Goal: Task Accomplishment & Management: Use online tool/utility

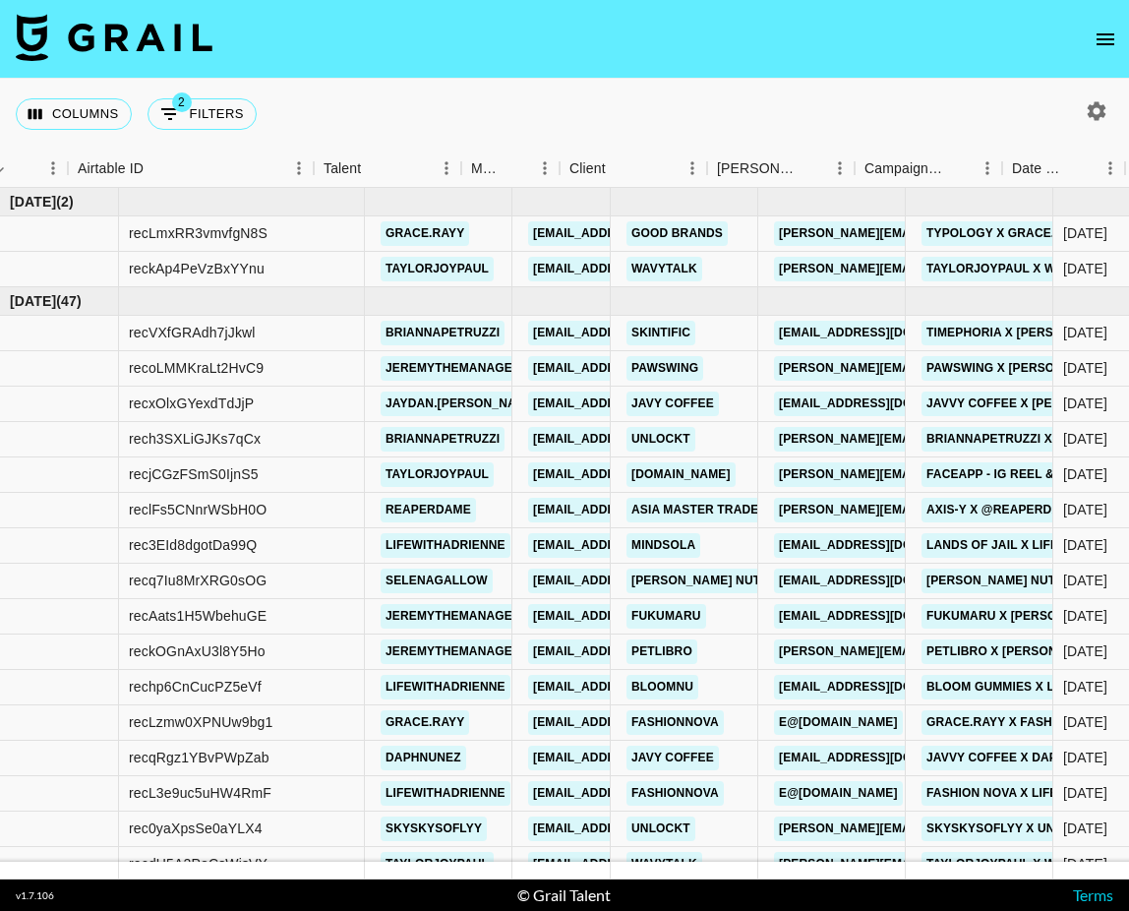
scroll to position [0, 980]
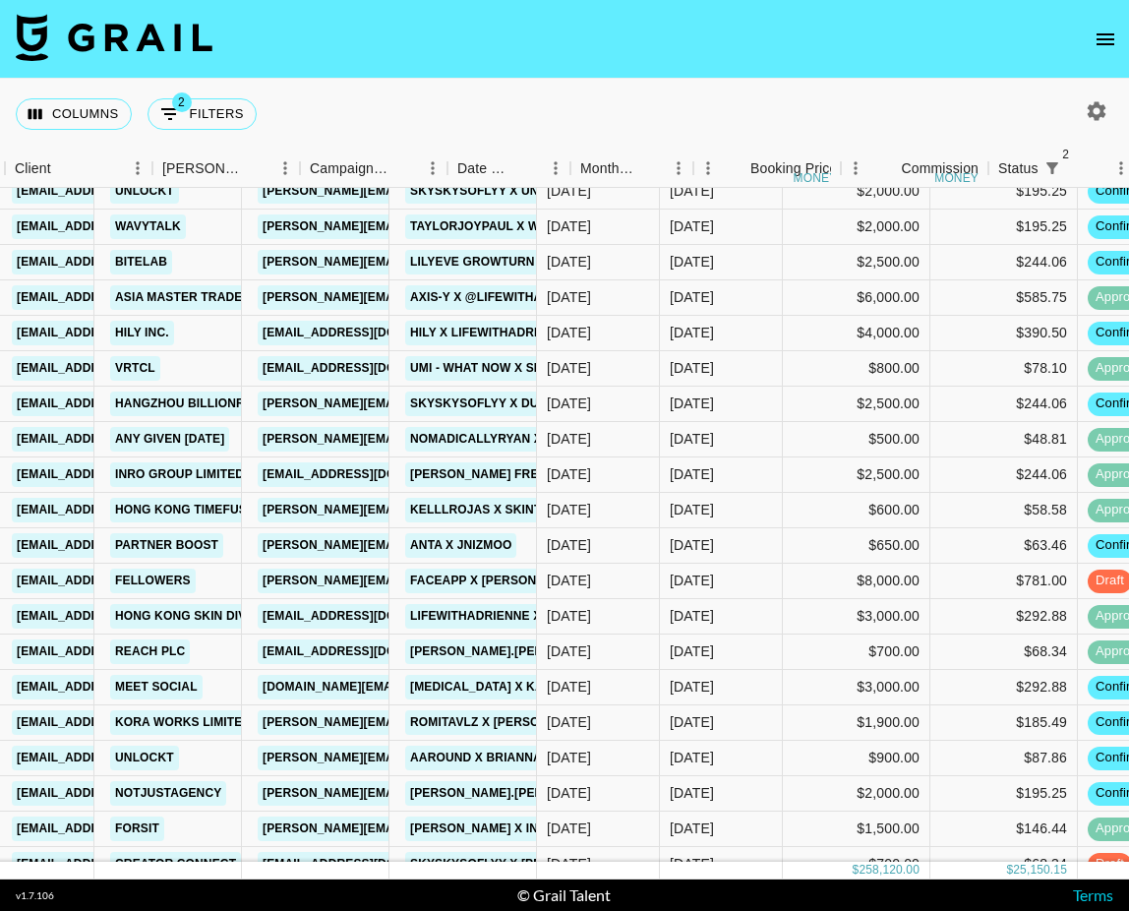
scroll to position [637, 1273]
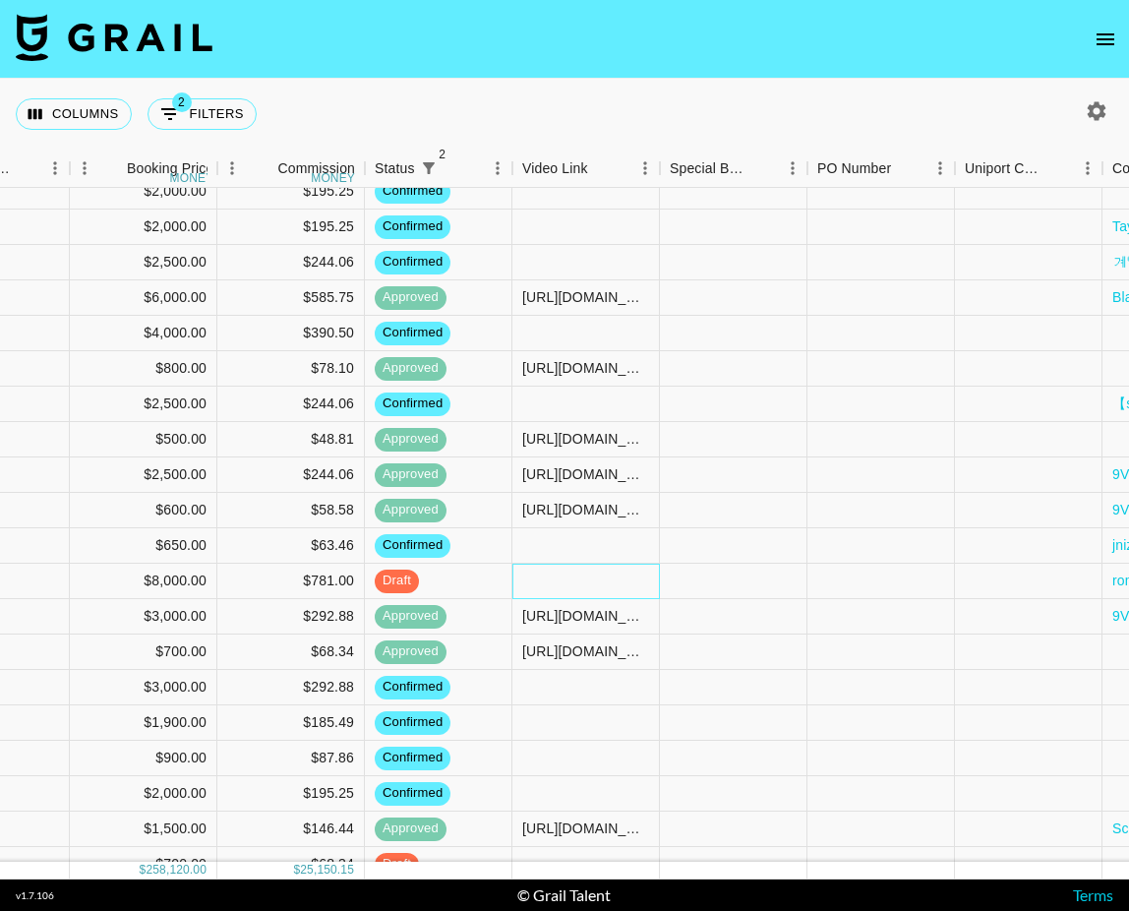
click at [577, 587] on div at bounding box center [586, 581] width 148 height 35
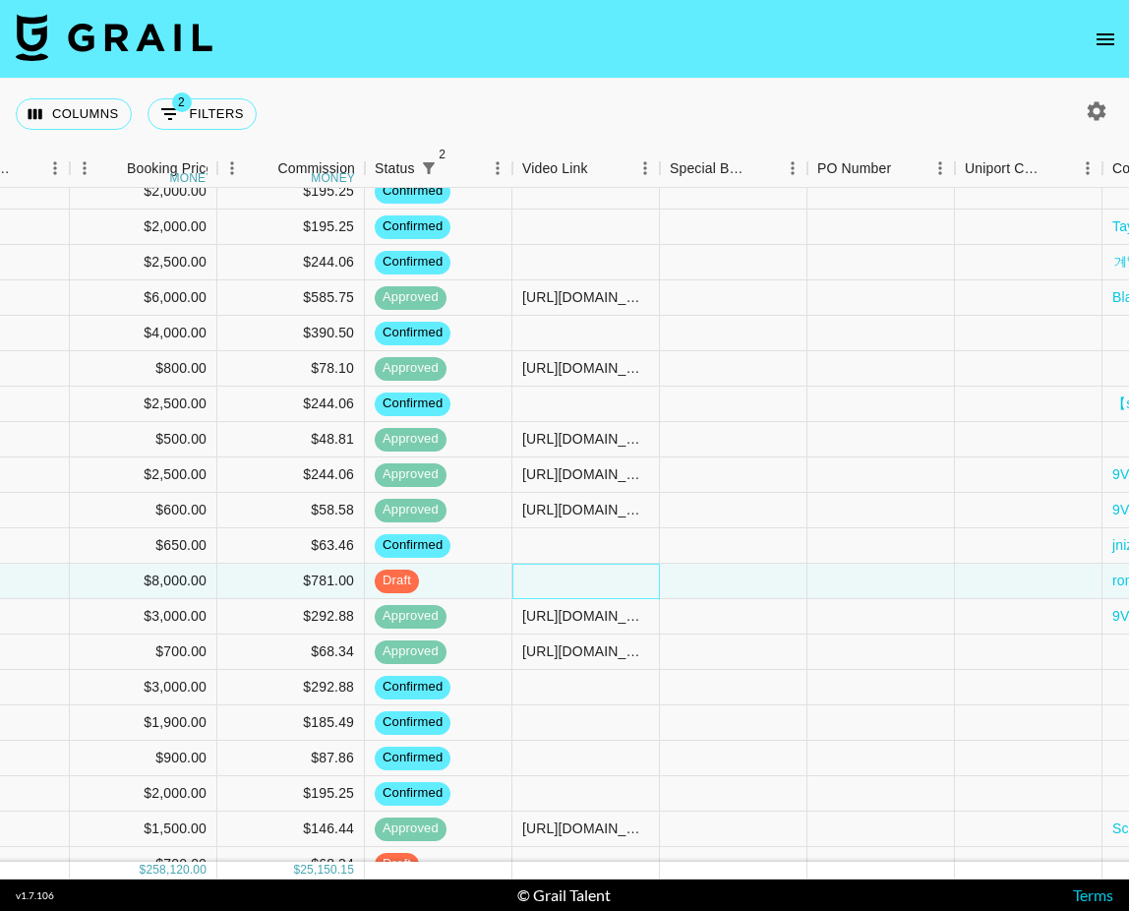
click at [576, 587] on div at bounding box center [586, 581] width 148 height 35
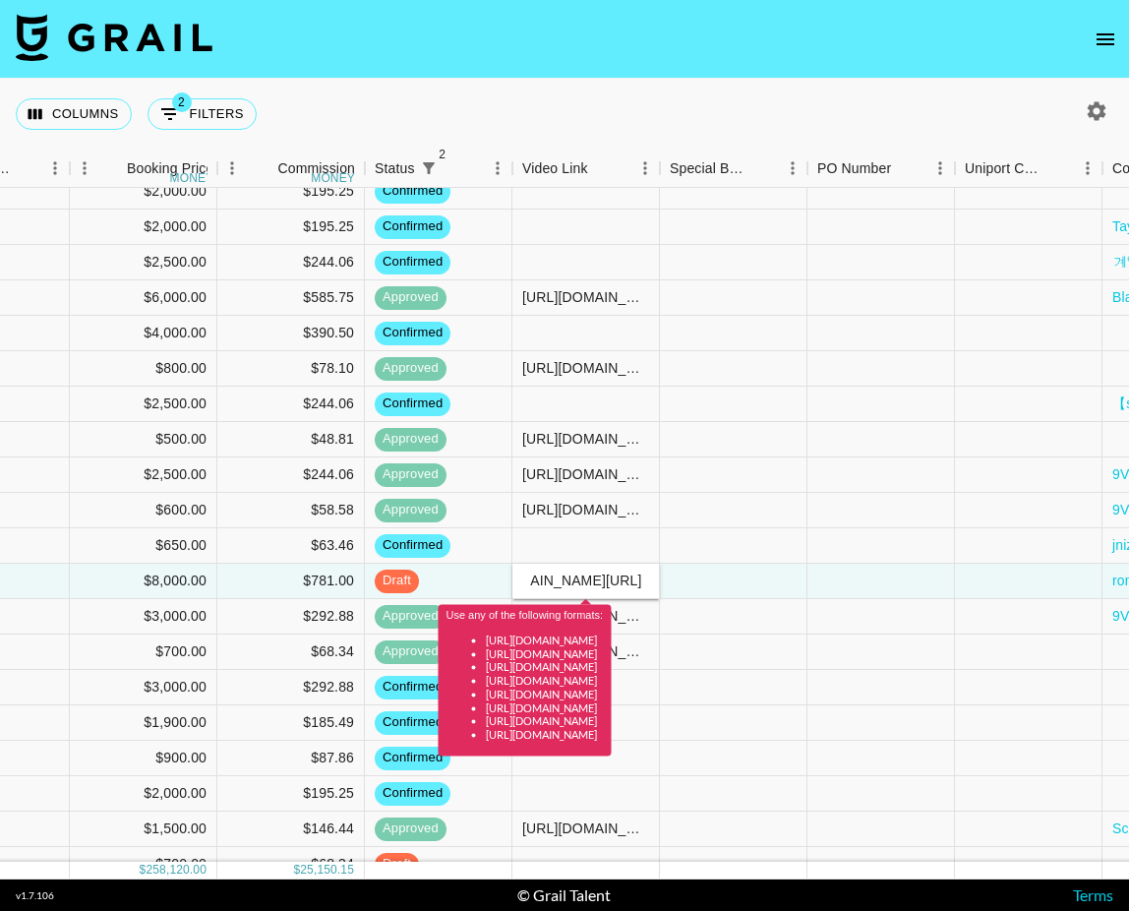
type input "[DOMAIN_NAME][URL]"
click at [585, 582] on input "[DOMAIN_NAME][URL]" at bounding box center [585, 580] width 145 height 16
click at [584, 582] on input "[DOMAIN_NAME][URL]" at bounding box center [585, 580] width 145 height 16
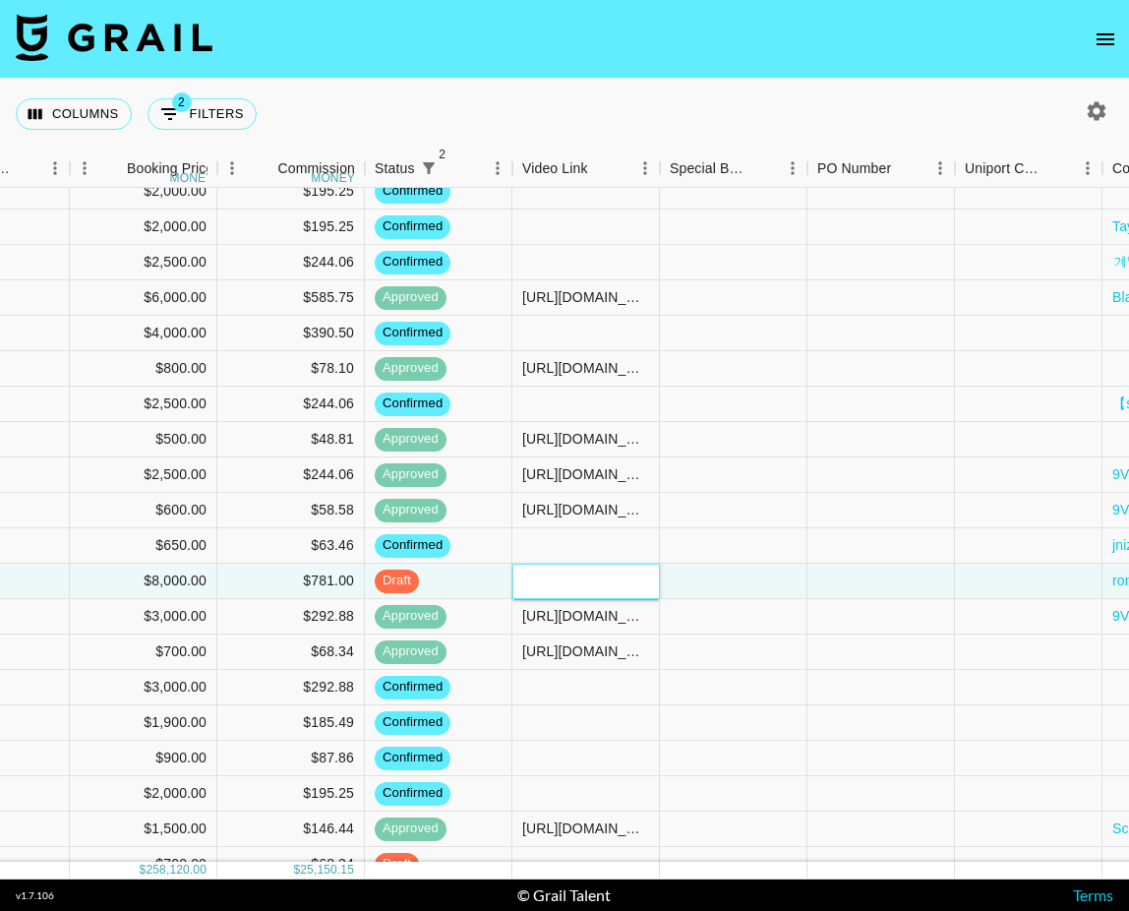
paste input "[URL][DOMAIN_NAME]"
type input "[URL][DOMAIN_NAME]"
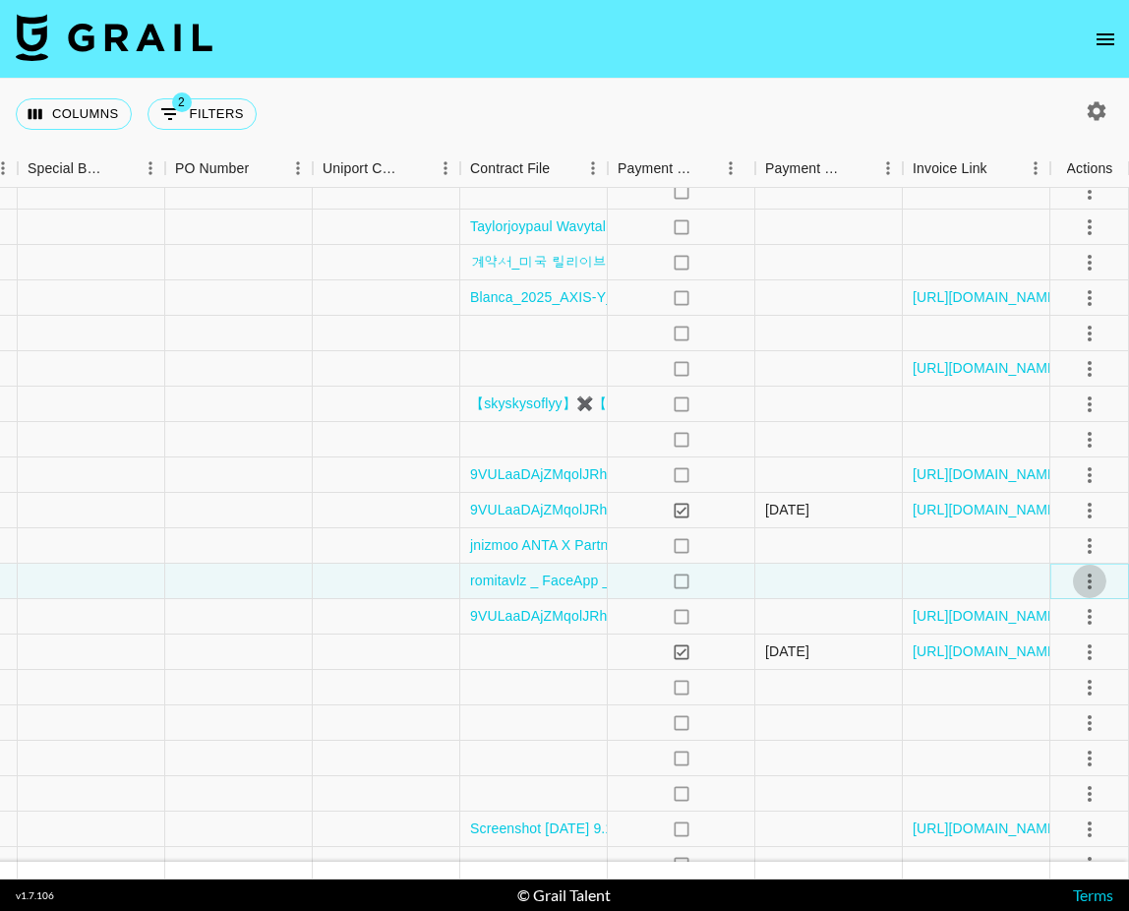
click at [1089, 576] on icon "select merge strategy" at bounding box center [1090, 582] width 24 height 24
click at [1066, 764] on div "Approve" at bounding box center [1047, 765] width 60 height 24
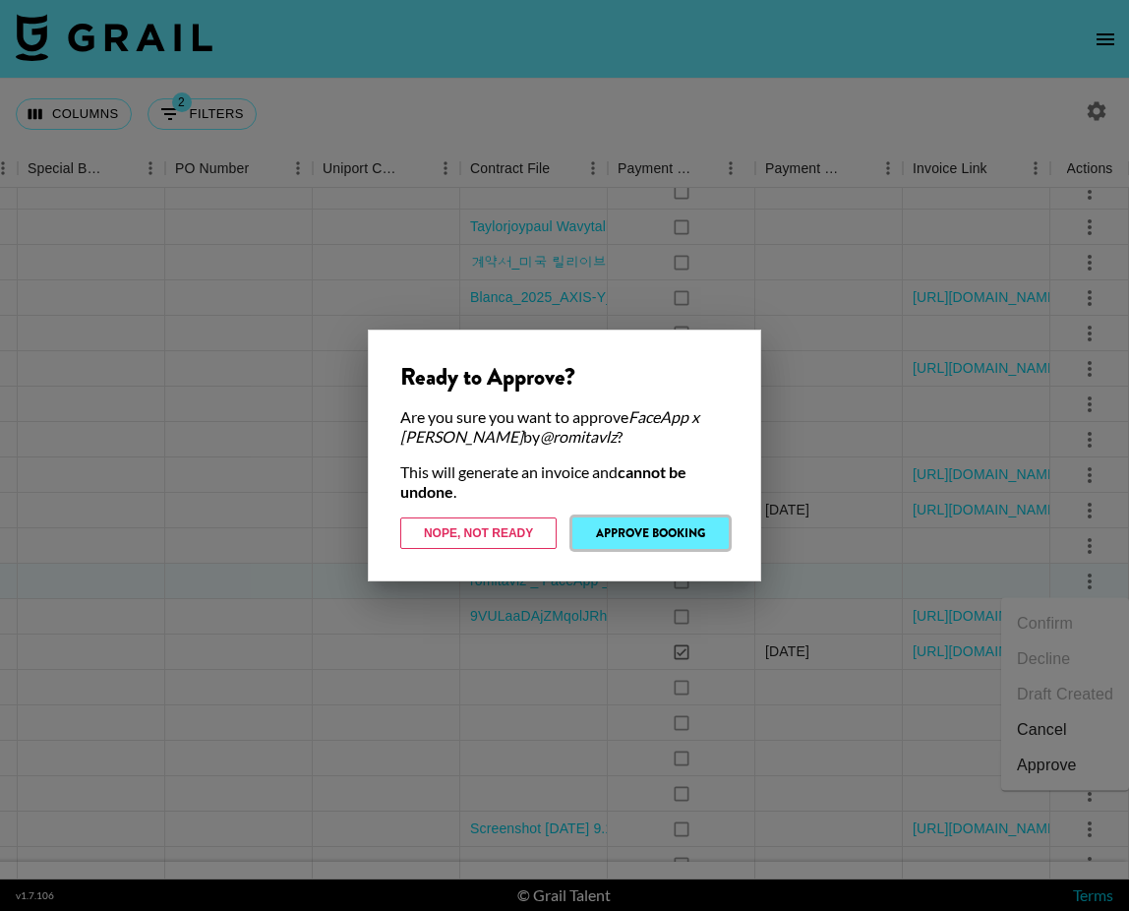
click at [674, 529] on button "Approve Booking" at bounding box center [650, 532] width 156 height 31
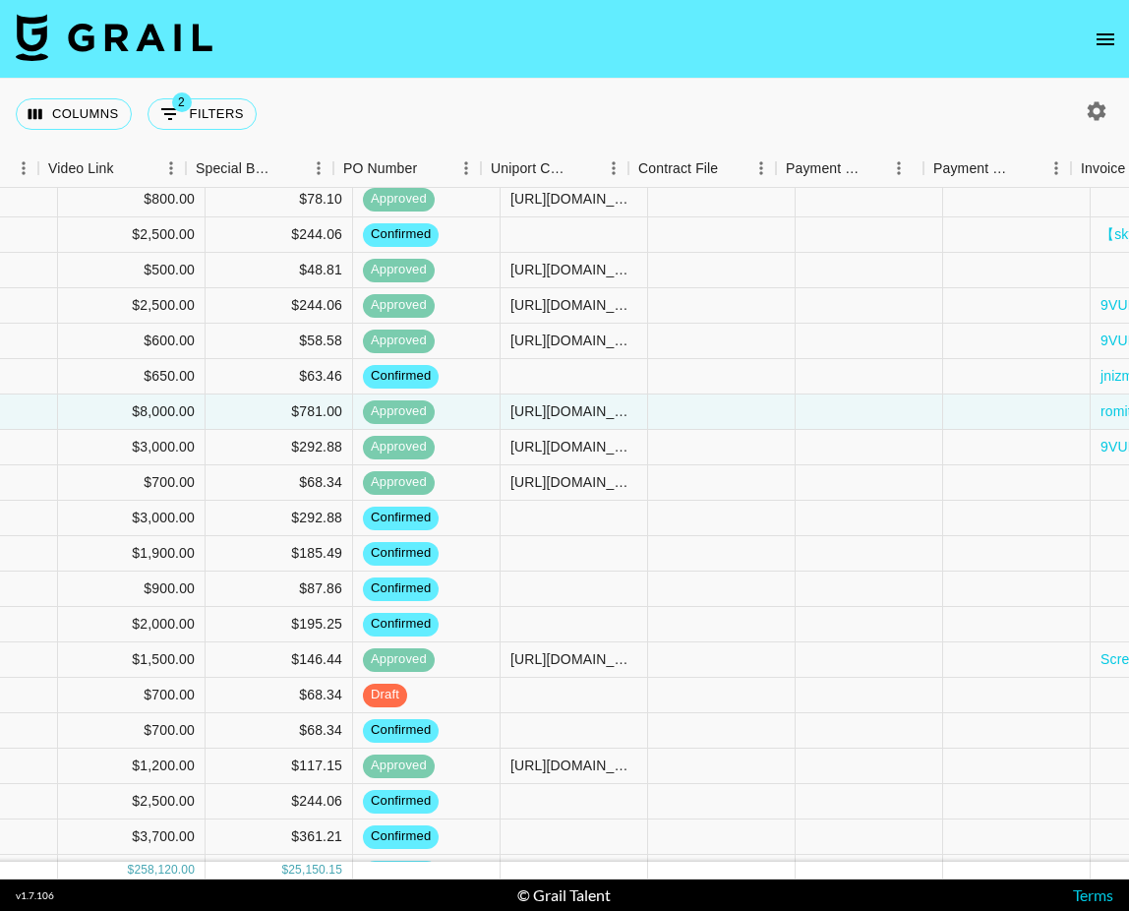
scroll to position [807, 1915]
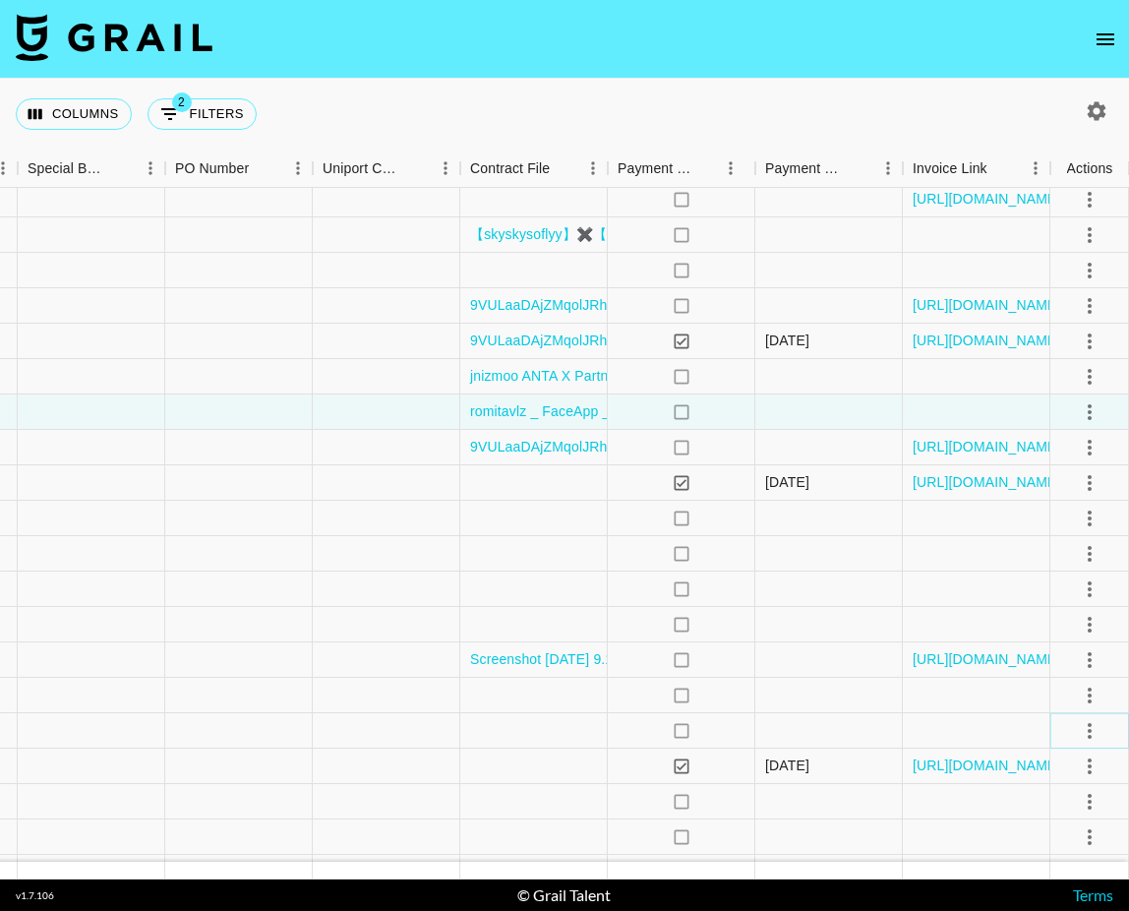
click at [1091, 732] on icon "select merge strategy" at bounding box center [1090, 731] width 24 height 24
click at [1103, 621] on li "Draft Created" at bounding box center [1065, 617] width 128 height 35
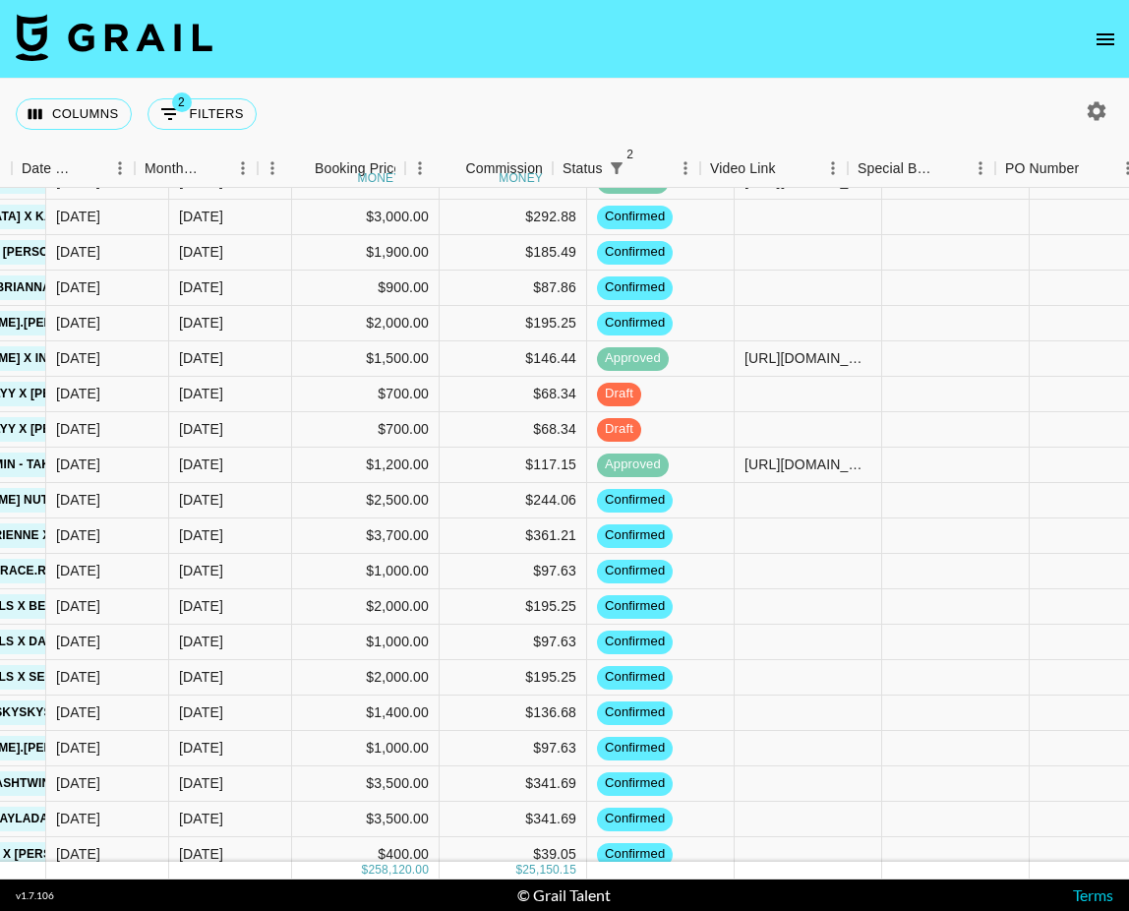
scroll to position [1108, 1102]
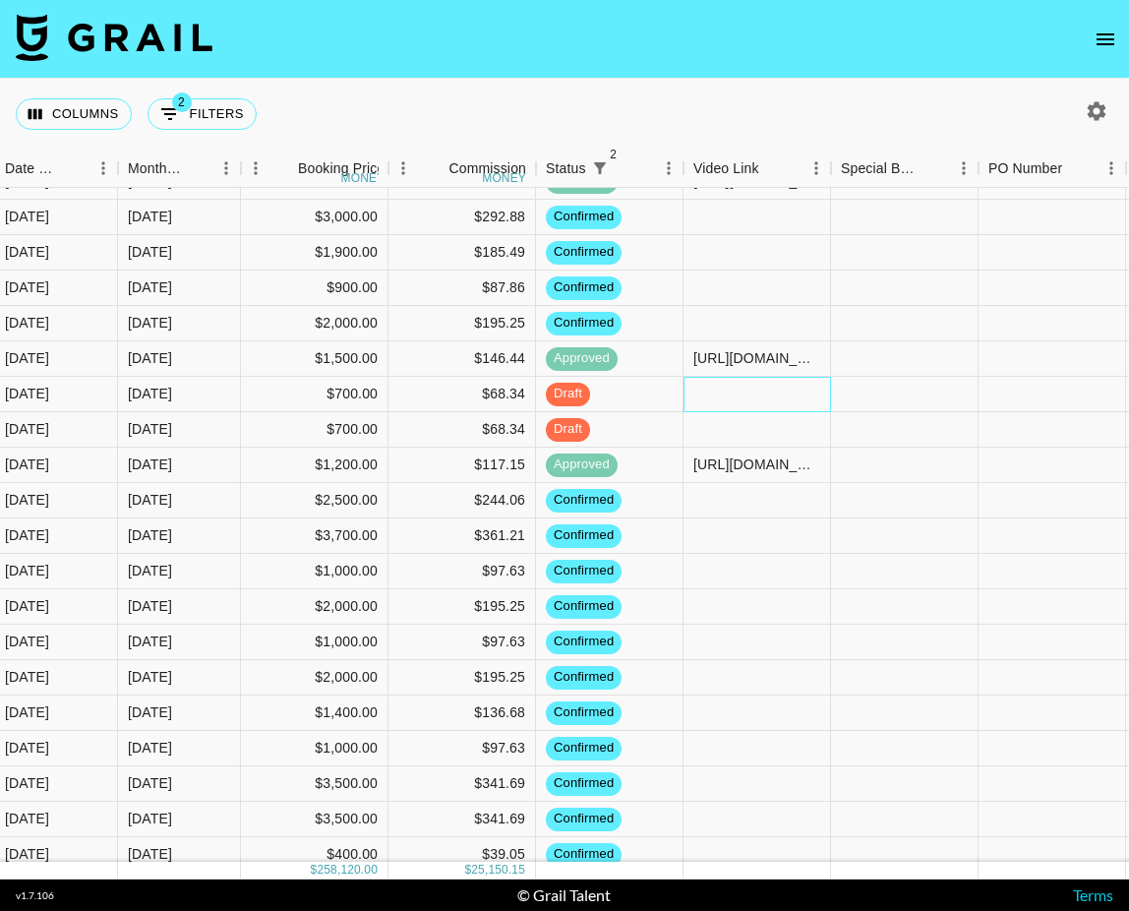
click at [741, 386] on div at bounding box center [758, 394] width 148 height 35
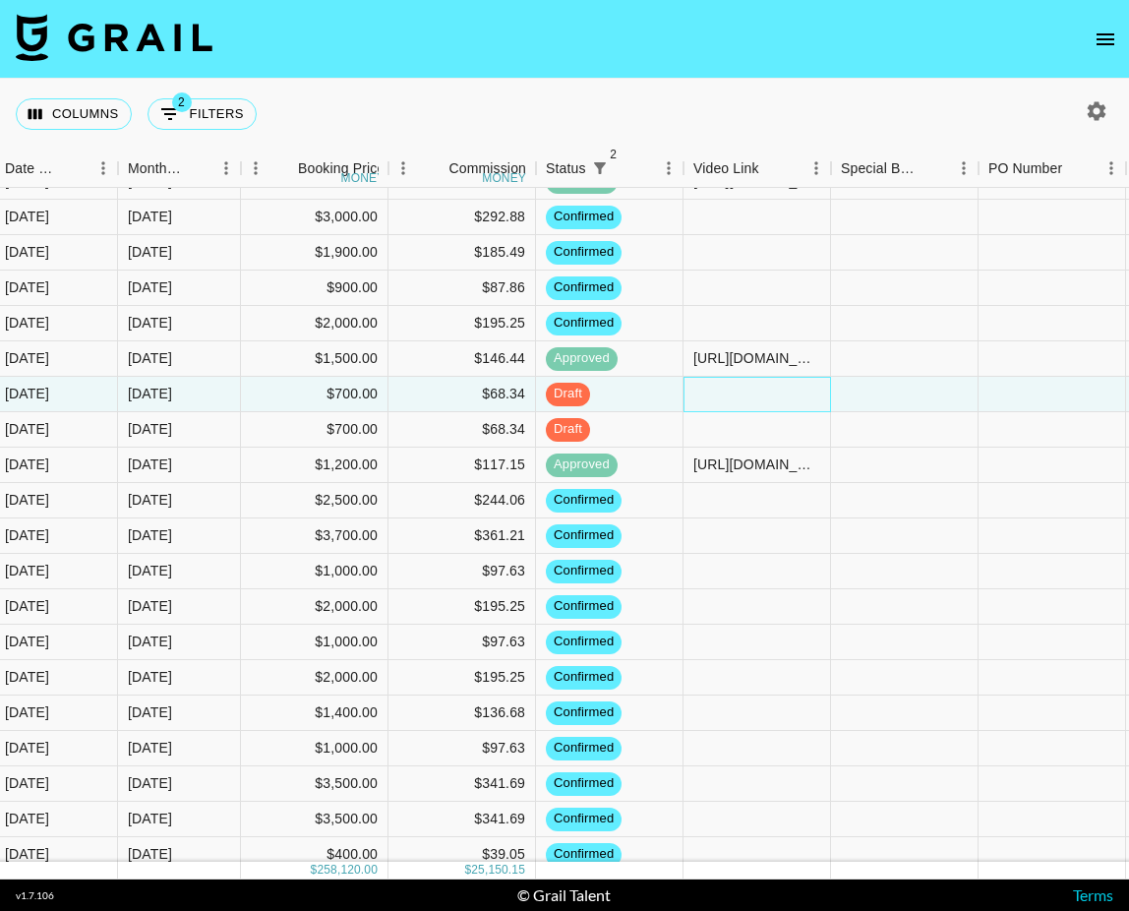
click at [741, 386] on div at bounding box center [758, 394] width 148 height 35
type input "[URL][DOMAIN_NAME]"
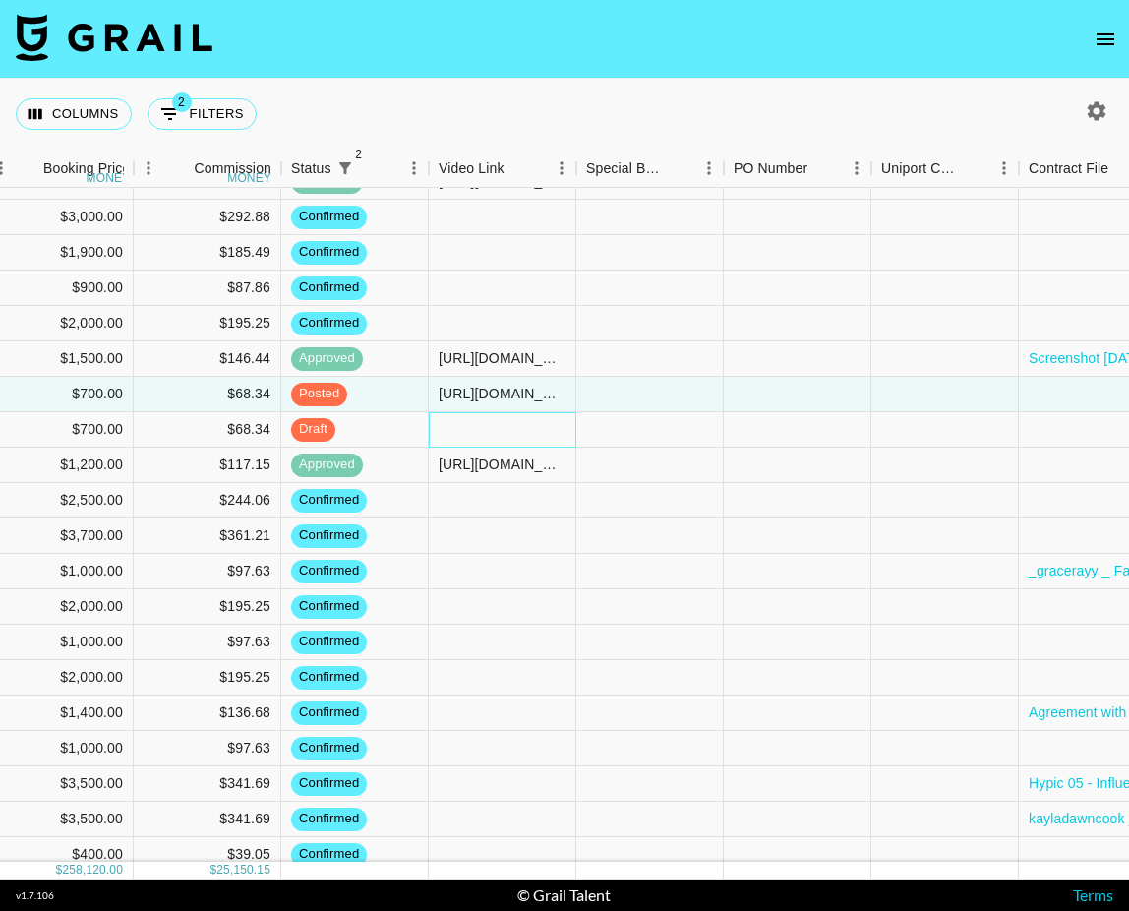
scroll to position [1108, 1915]
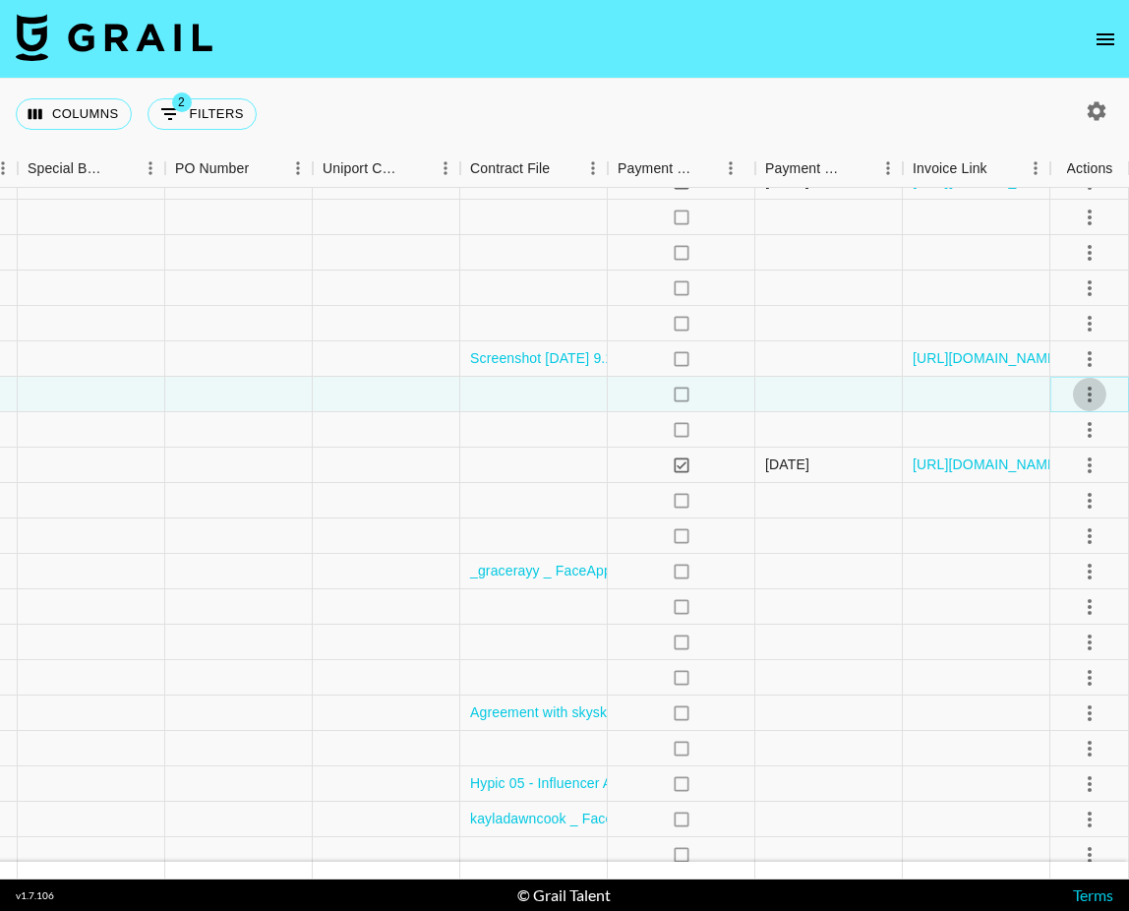
click at [1085, 390] on icon "select merge strategy" at bounding box center [1090, 395] width 24 height 24
click at [1054, 573] on div "Approve" at bounding box center [1047, 579] width 60 height 24
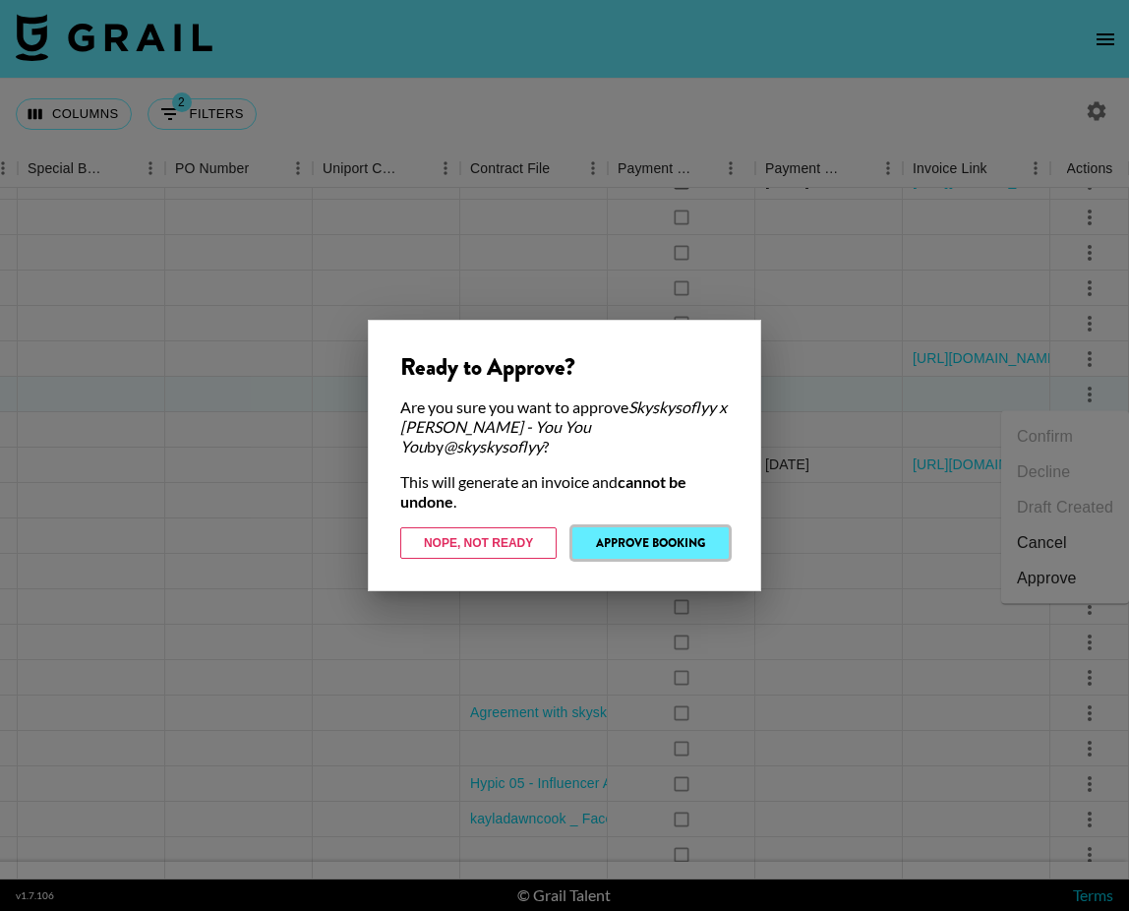
click at [695, 545] on button "Approve Booking" at bounding box center [650, 542] width 156 height 31
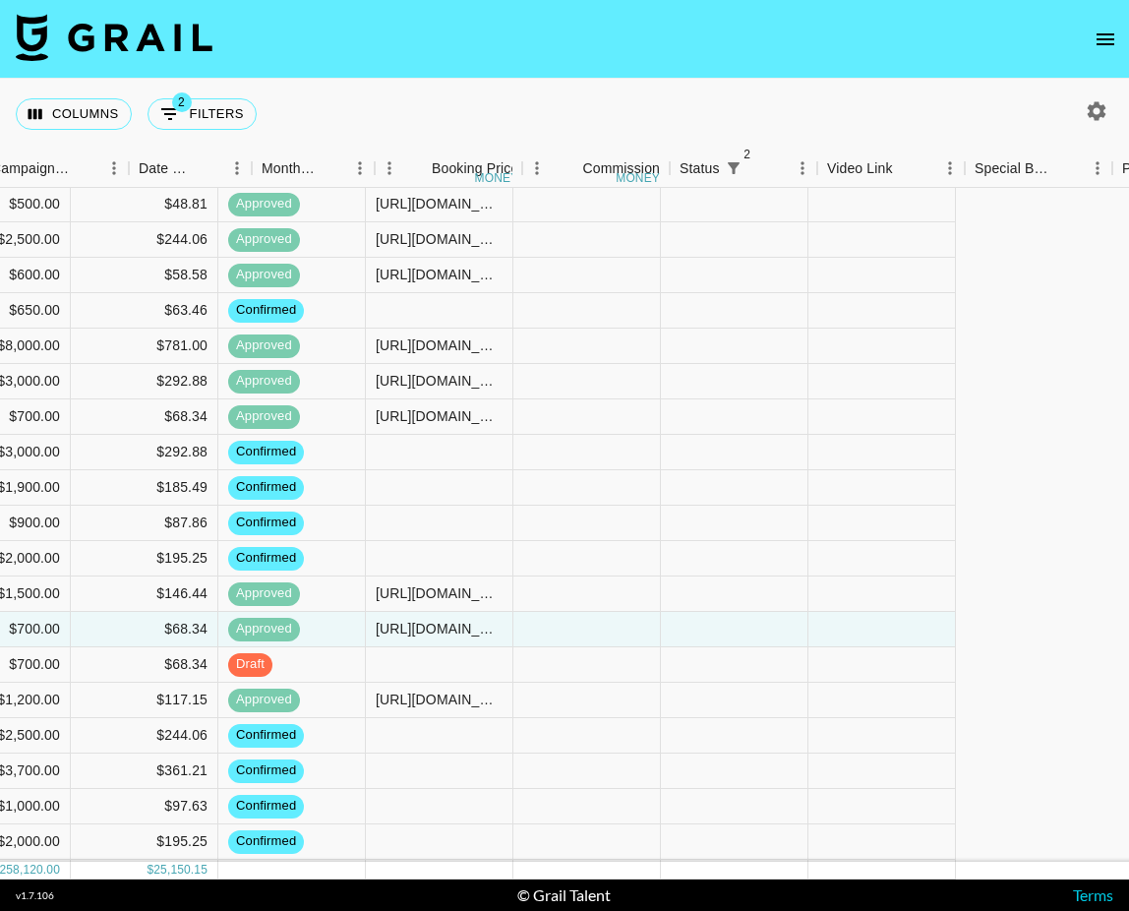
scroll to position [872, 1915]
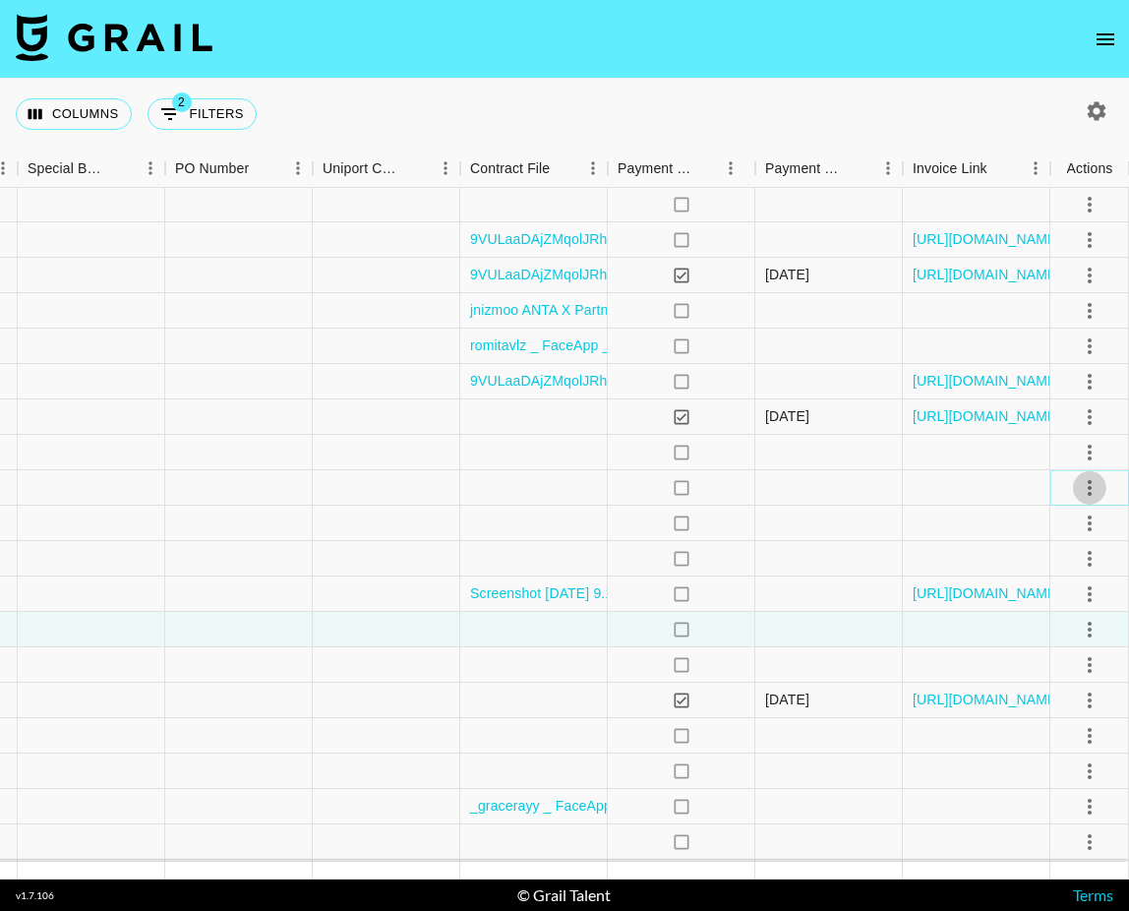
click at [1084, 485] on icon "select merge strategy" at bounding box center [1090, 488] width 24 height 24
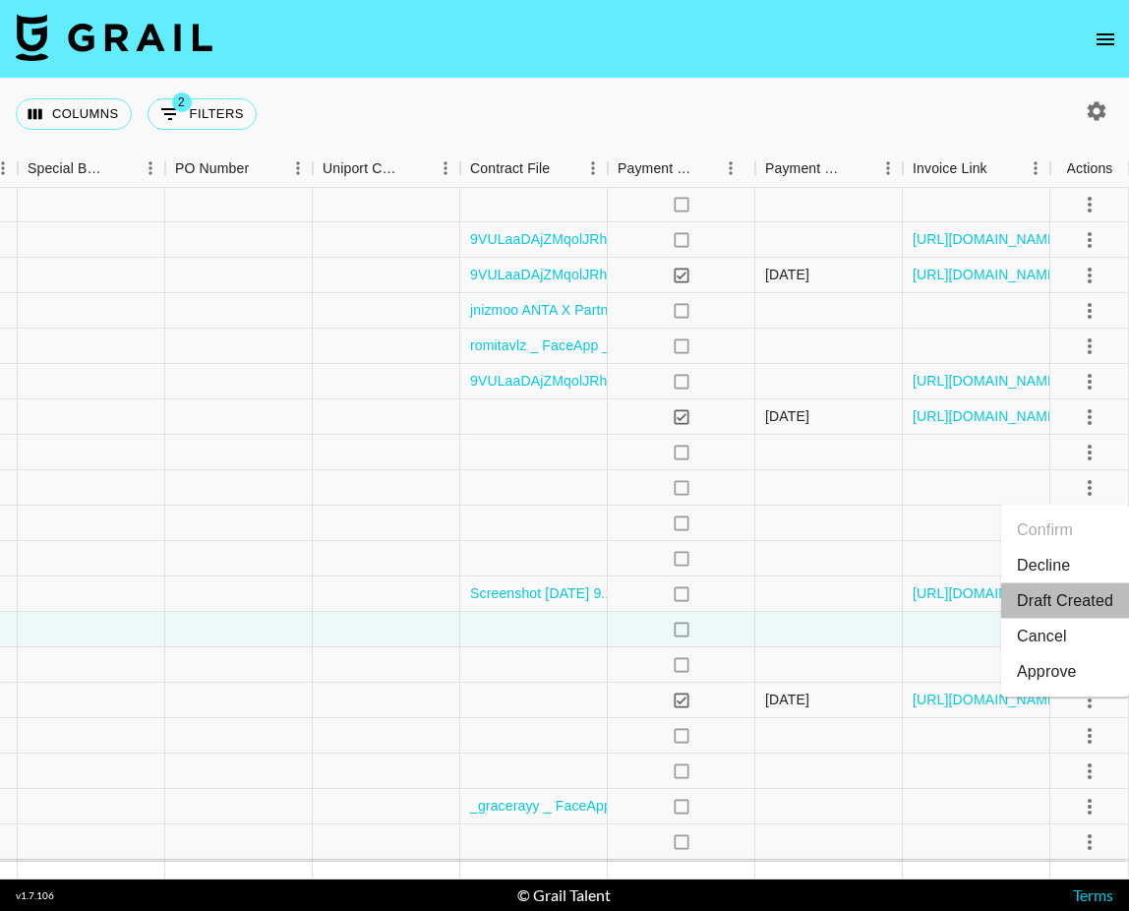
click at [1075, 591] on li "Draft Created" at bounding box center [1065, 600] width 128 height 35
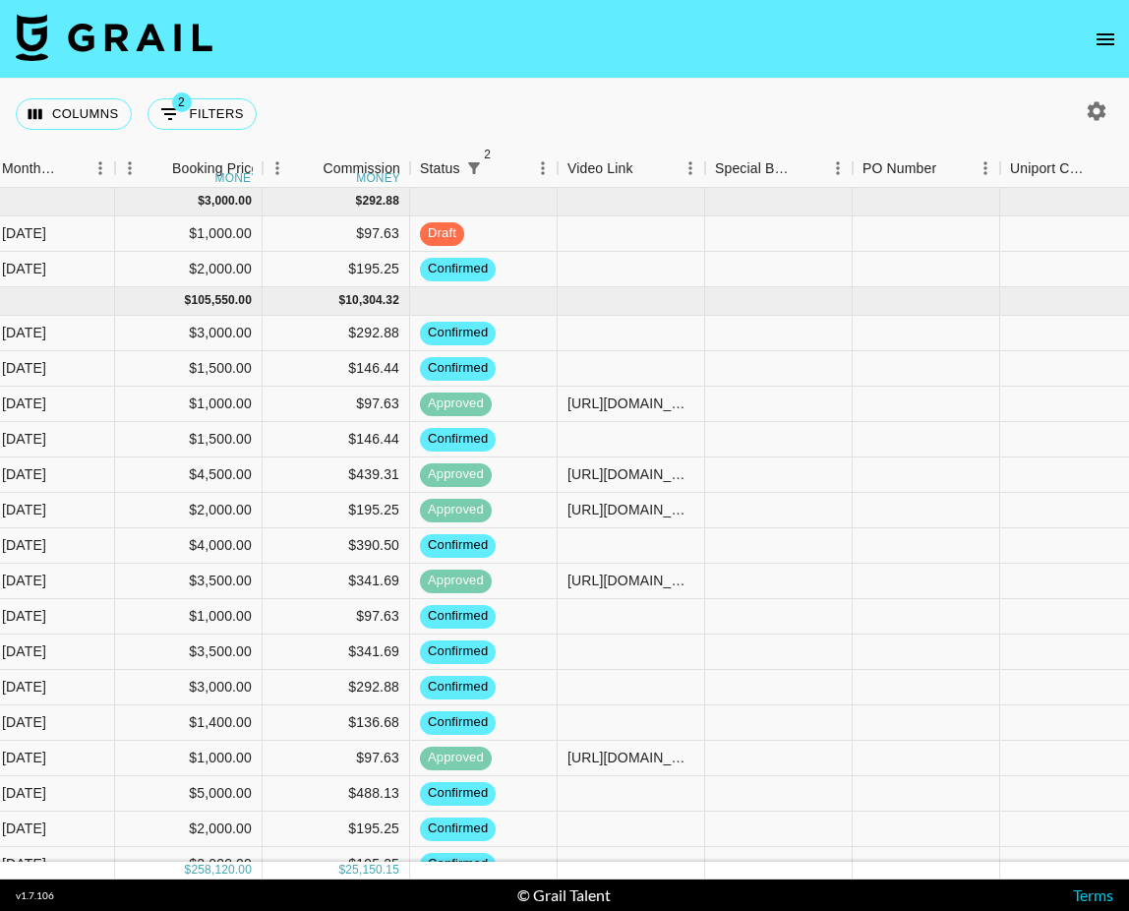
scroll to position [0, 1037]
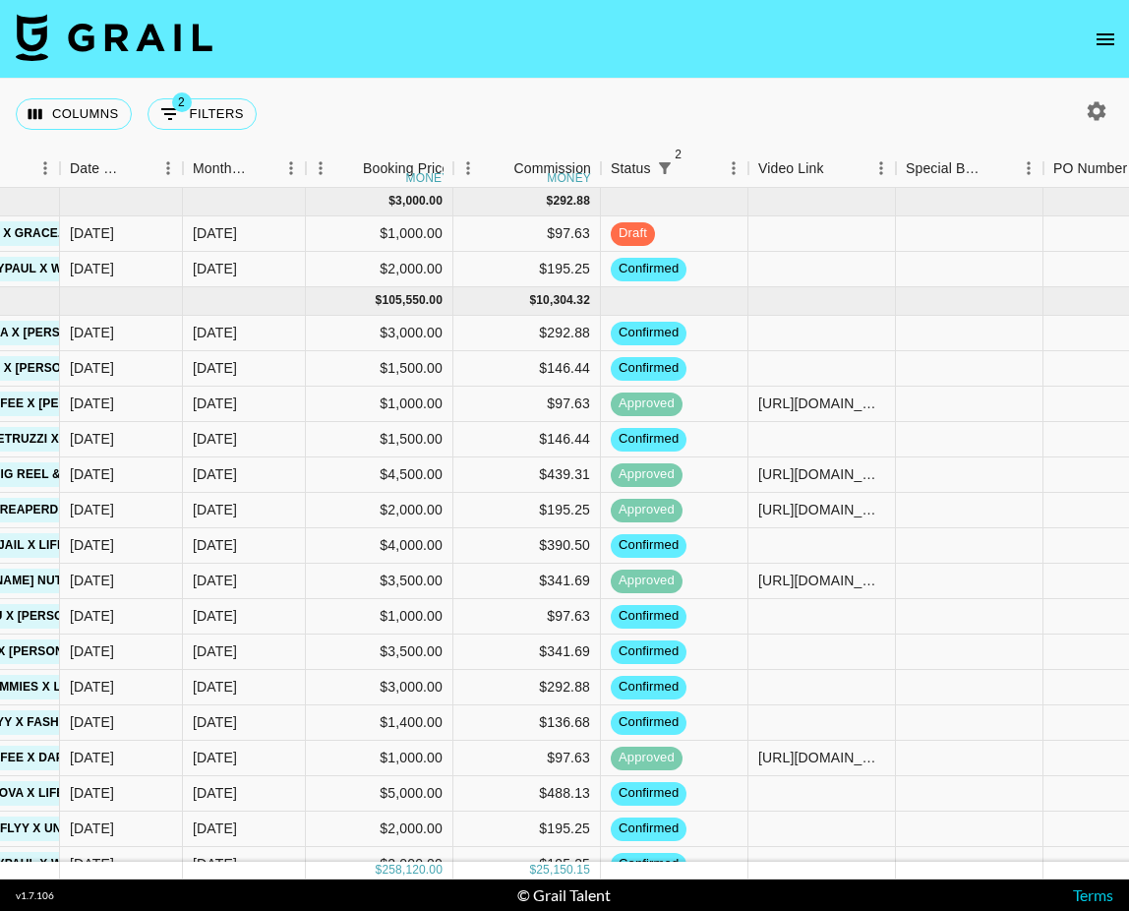
click at [1108, 111] on icon "button" at bounding box center [1097, 111] width 24 height 24
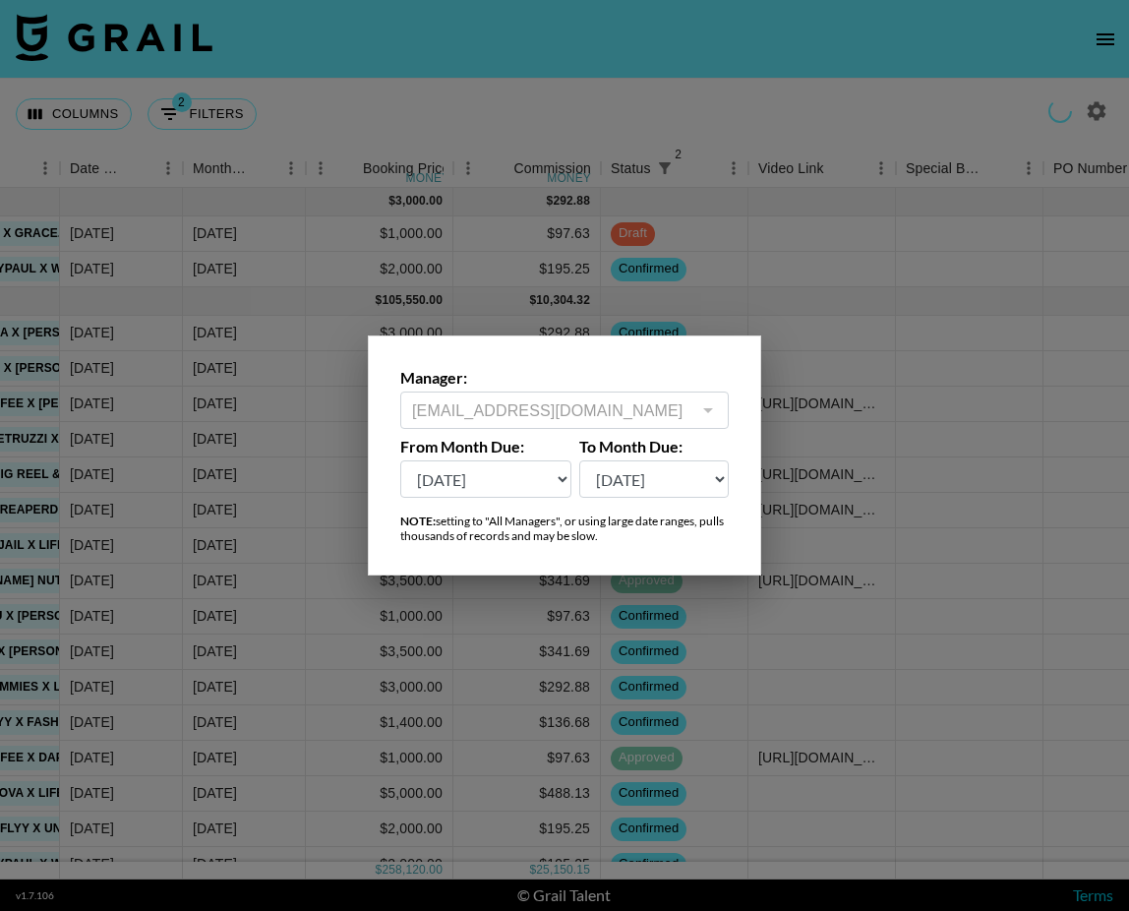
click at [507, 493] on select "[DATE] Sep '[DATE] [DATE] '[DATE] May '[DATE] Mar '[DATE] Jan '[DATE] Nov '[DAT…" at bounding box center [485, 478] width 171 height 37
select select "[DATE]"
click at [400, 460] on select "[DATE] Sep '[DATE] [DATE] '[DATE] May '[DATE] Mar '[DATE] Jan '[DATE] Nov '[DAT…" at bounding box center [485, 478] width 171 height 37
click at [738, 60] on div at bounding box center [564, 455] width 1129 height 911
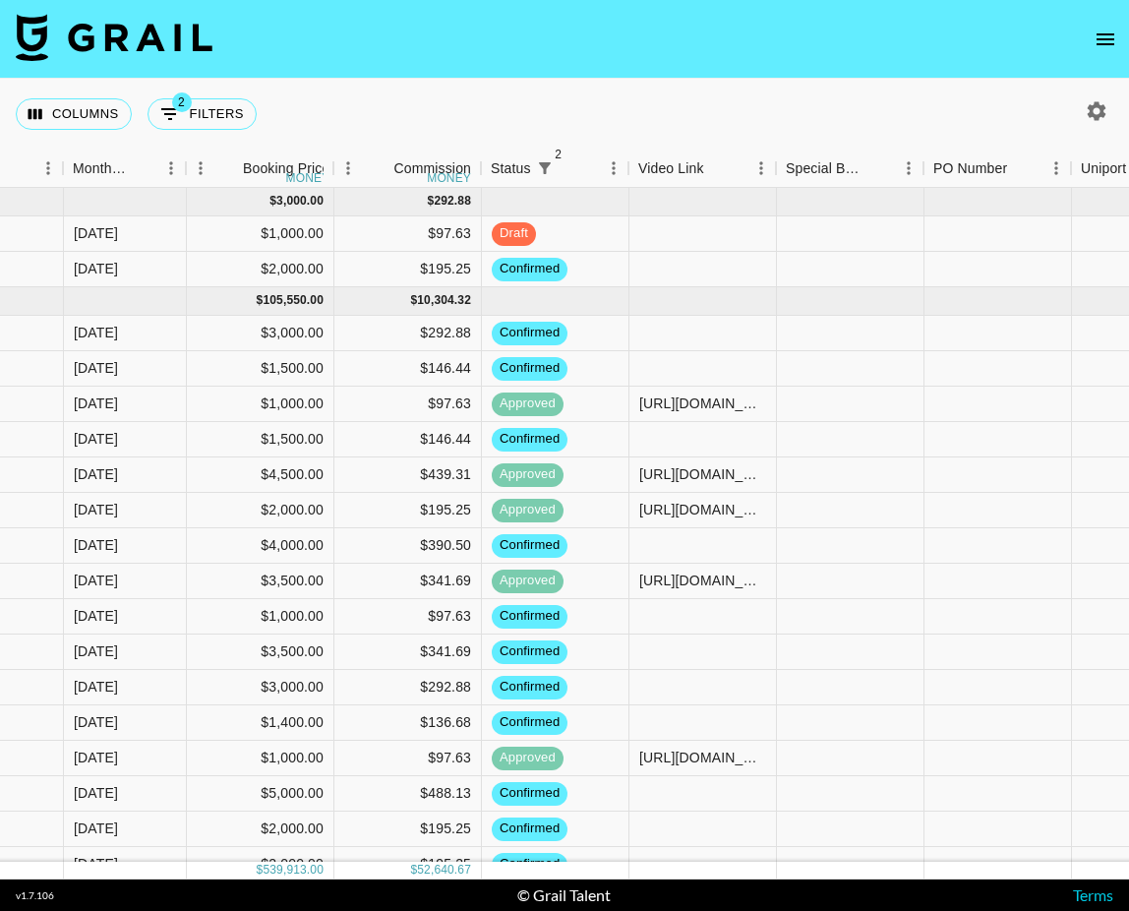
scroll to position [0, 1157]
click at [1101, 104] on icon "button" at bounding box center [1097, 111] width 24 height 24
select select "[DATE]"
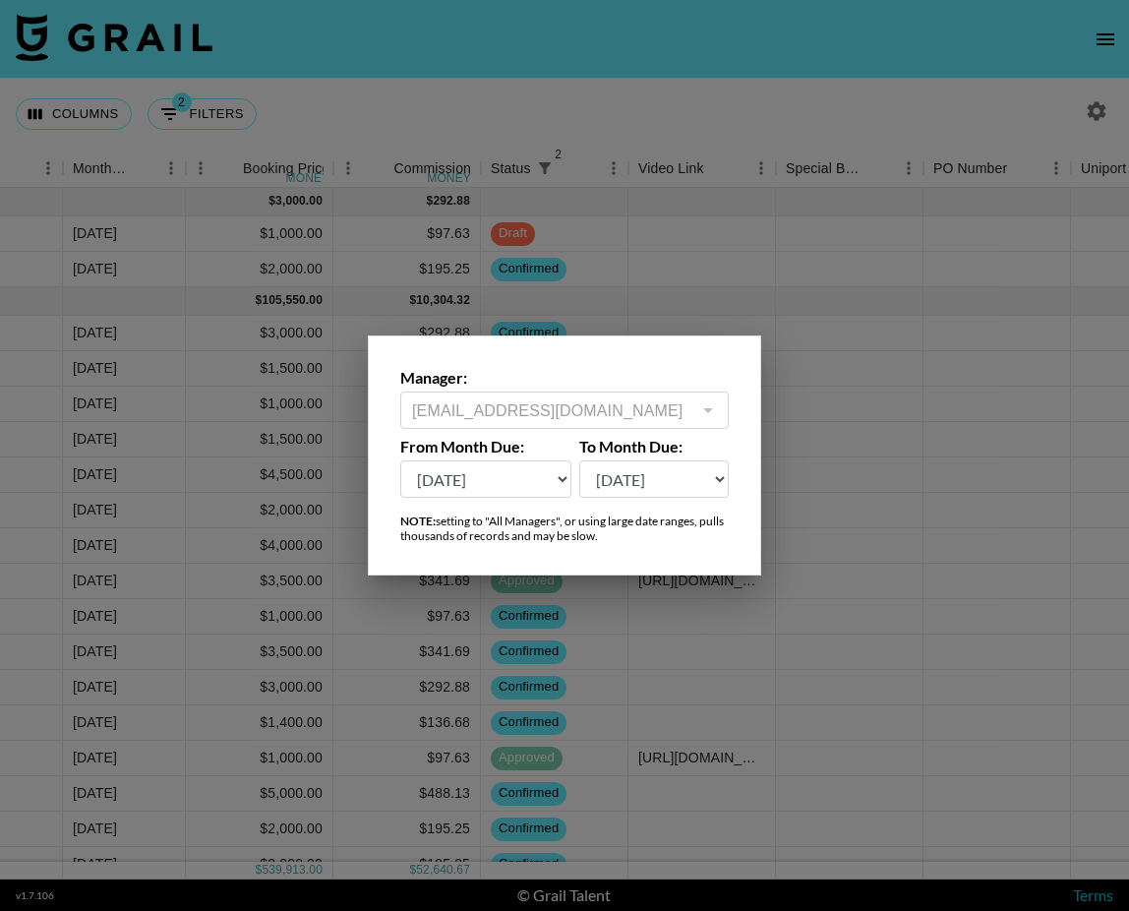
click at [539, 470] on select "[DATE] Sep '[DATE] [DATE] '[DATE] May '[DATE] Mar '[DATE] Jan '[DATE] Nov '[DAT…" at bounding box center [485, 478] width 171 height 37
click at [816, 317] on div at bounding box center [564, 455] width 1129 height 911
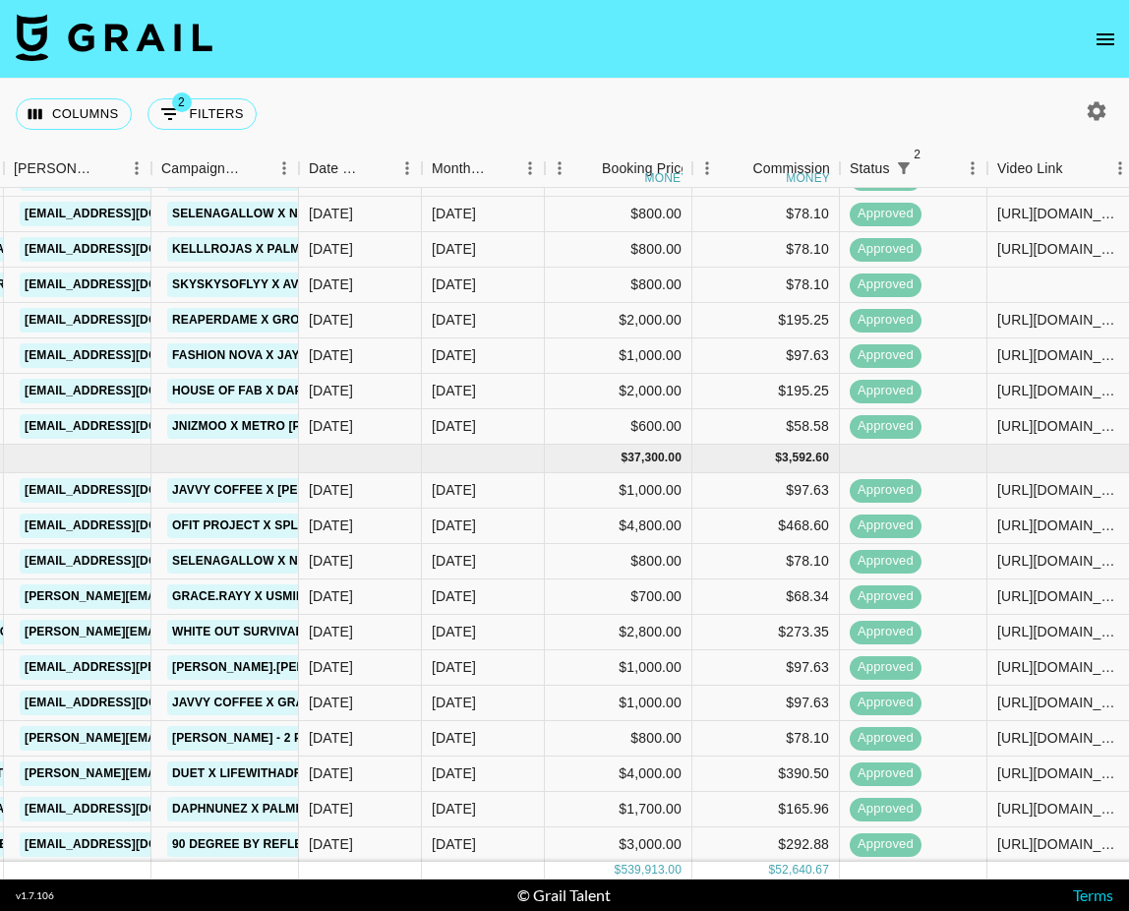
scroll to position [2232, 798]
